Goal: Find specific page/section: Find specific page/section

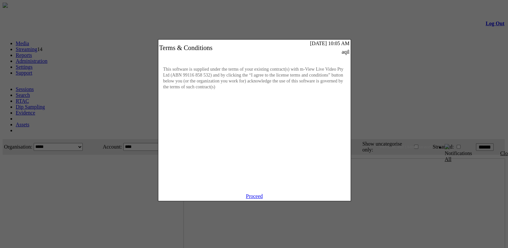
click at [254, 199] on link "Proceed" at bounding box center [254, 196] width 17 height 6
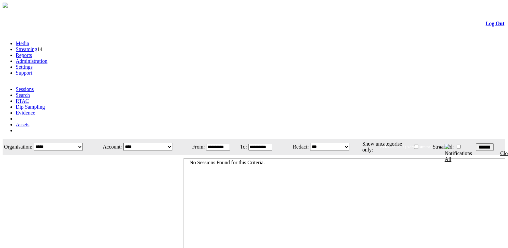
click at [47, 58] on link "Administration" at bounding box center [32, 61] width 32 height 6
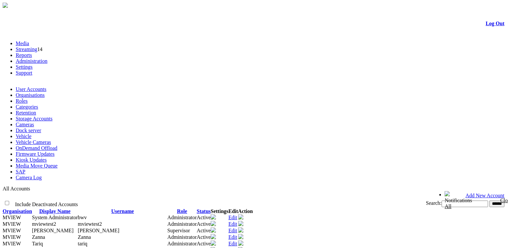
click at [33, 64] on link "Settings" at bounding box center [24, 67] width 17 height 6
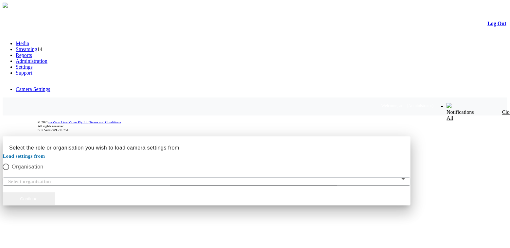
click at [55, 192] on button "Continue" at bounding box center [29, 198] width 52 height 13
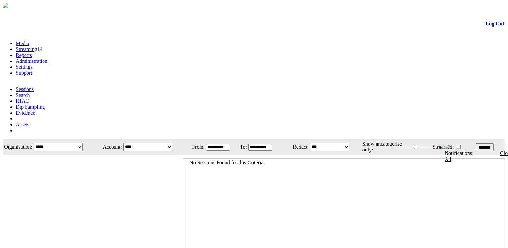
click at [47, 58] on link "Administration" at bounding box center [32, 61] width 32 height 6
